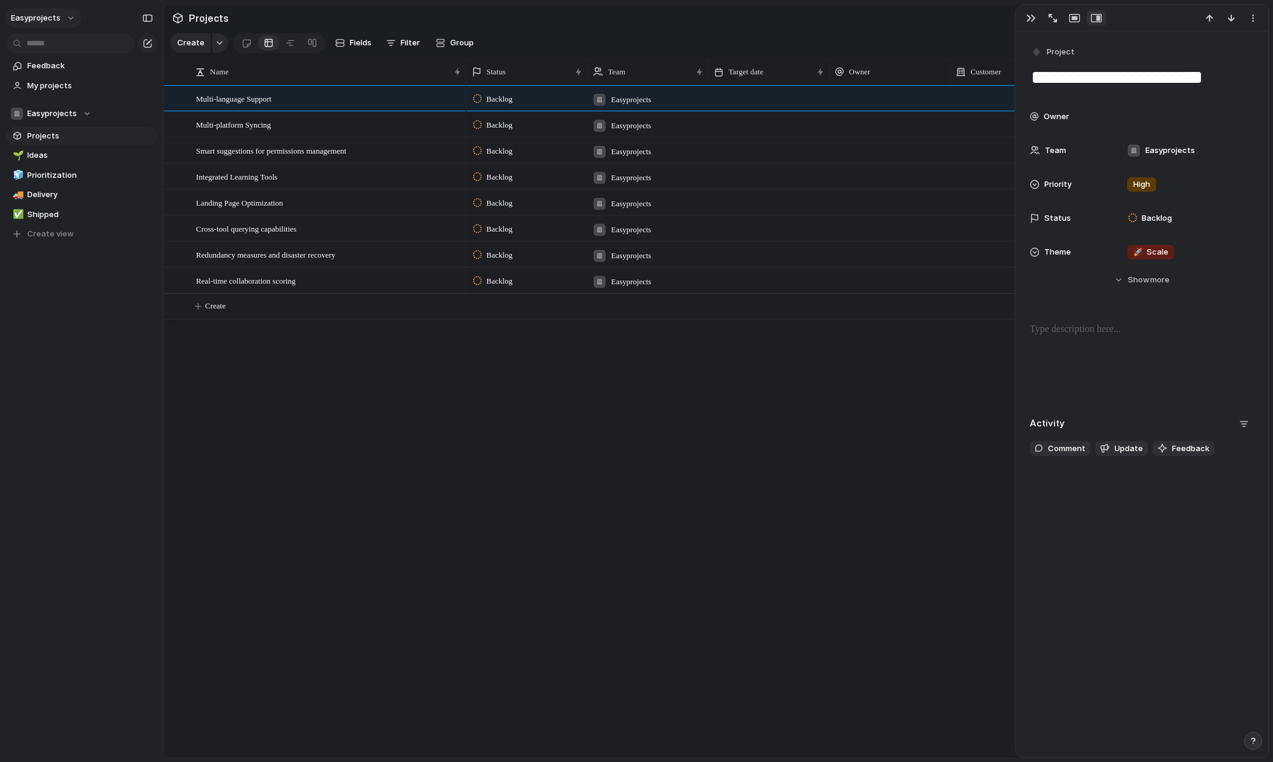
click at [71, 17] on button "easyprojects" at bounding box center [43, 17] width 76 height 19
click at [74, 292] on div "Settings Invite members Change theme Sign out" at bounding box center [636, 381] width 1273 height 762
click at [64, 93] on link "My projects" at bounding box center [81, 86] width 151 height 18
